Goal: Task Accomplishment & Management: Manage account settings

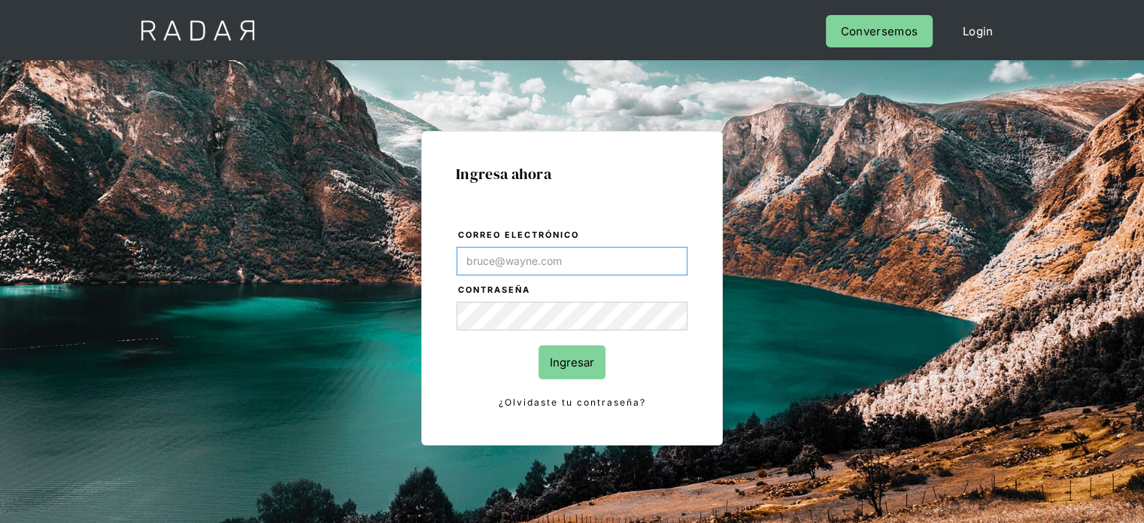
click at [480, 264] on input "Correo electrónico" at bounding box center [572, 261] width 231 height 29
type input "[EMAIL_ADDRESS][DOMAIN_NAME]"
click at [563, 363] on input "Ingresar" at bounding box center [571, 362] width 67 height 34
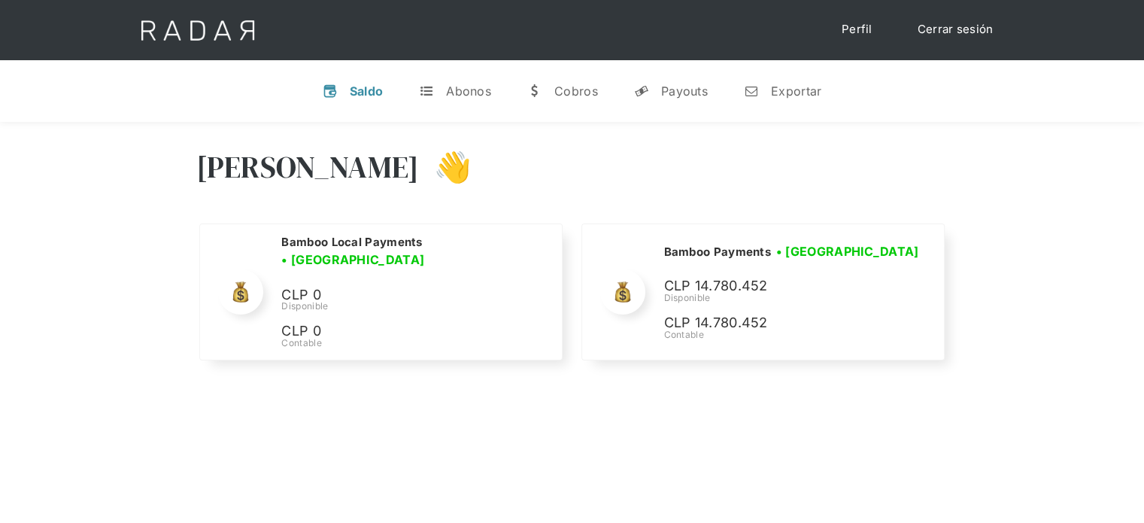
click at [893, 173] on div "[PERSON_NAME] 👋" at bounding box center [572, 178] width 752 height 90
